Goal: Navigation & Orientation: Find specific page/section

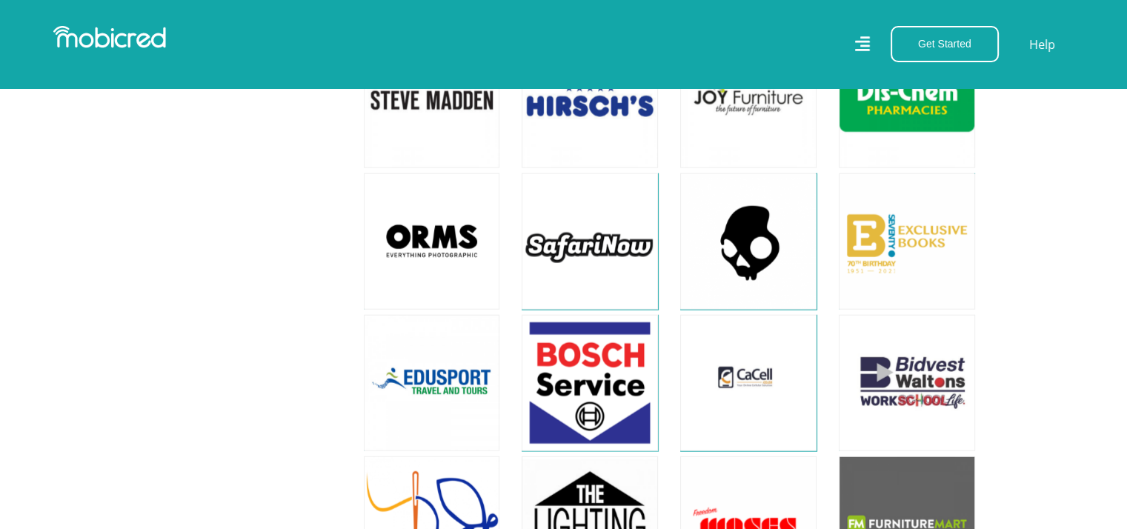
scroll to position [3738, 0]
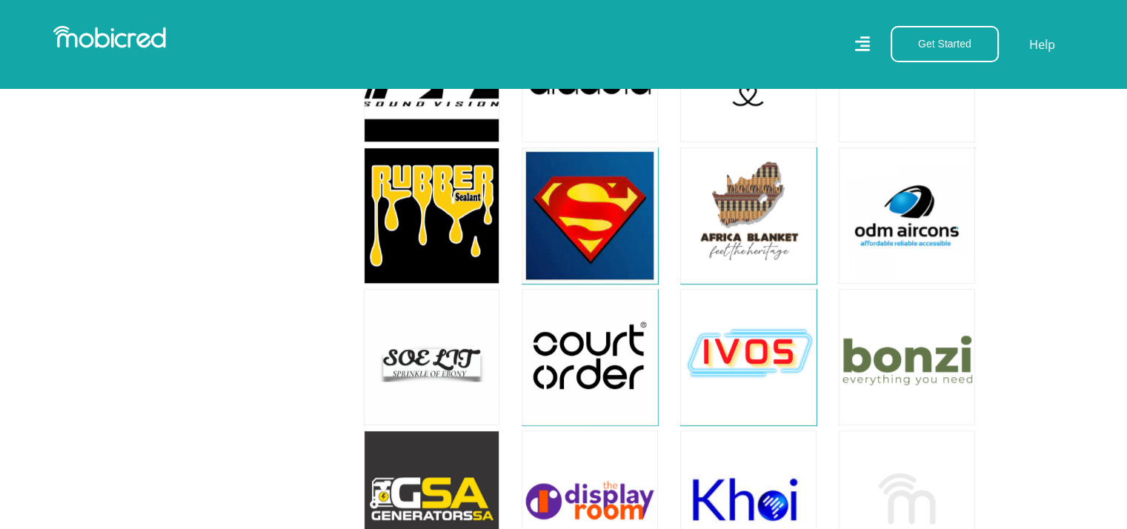
scroll to position [12449, 11]
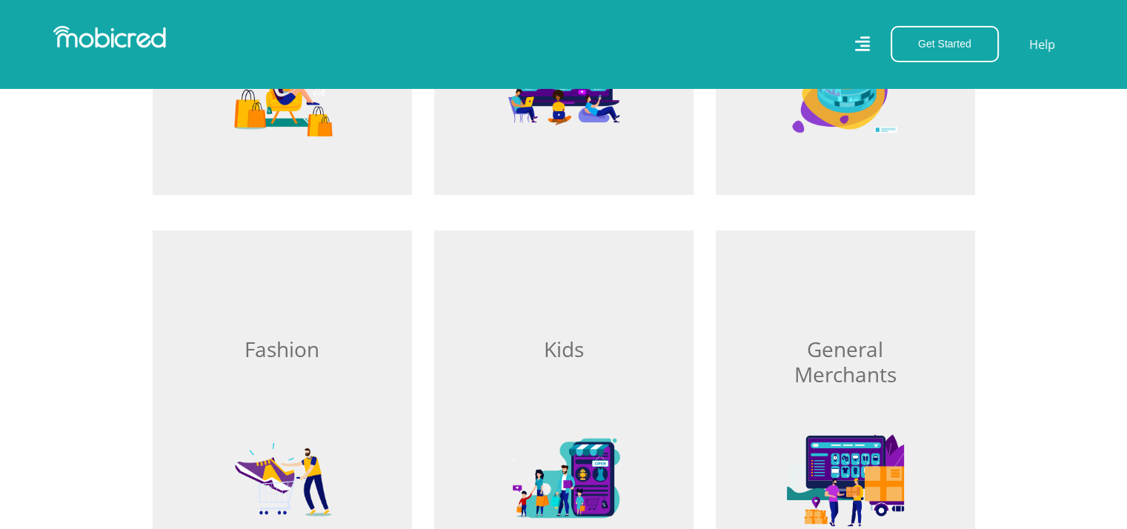
scroll to position [827, 0]
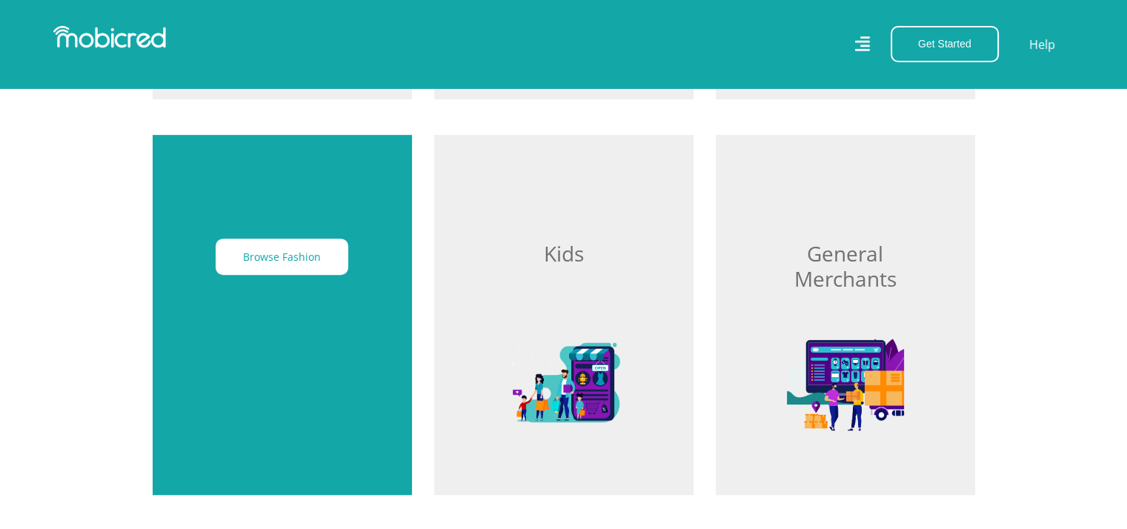
click at [307, 303] on div "Browse Fashion" at bounding box center [282, 315] width 259 height 360
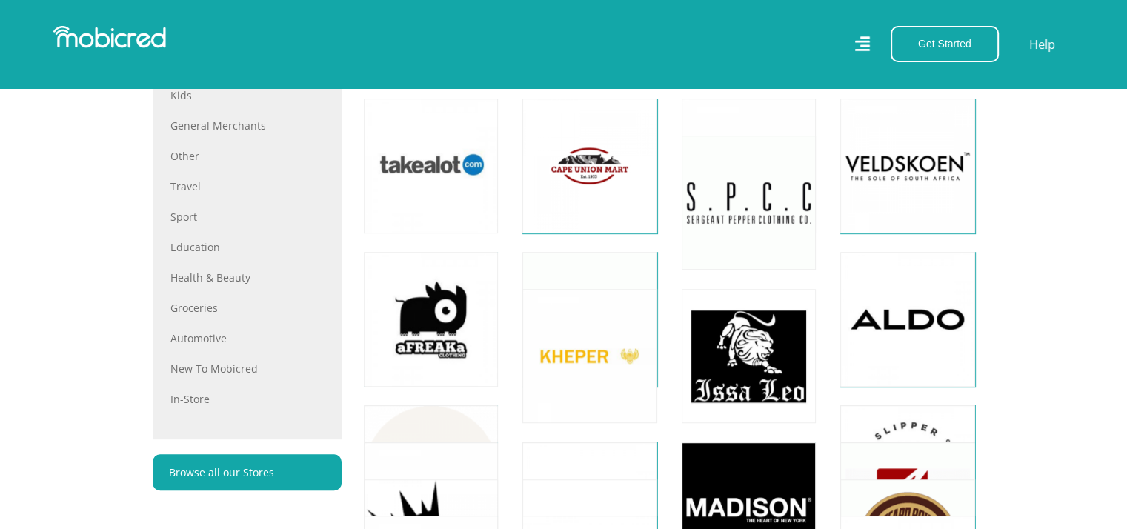
scroll to position [855, 0]
